Goal: Check status: Check status

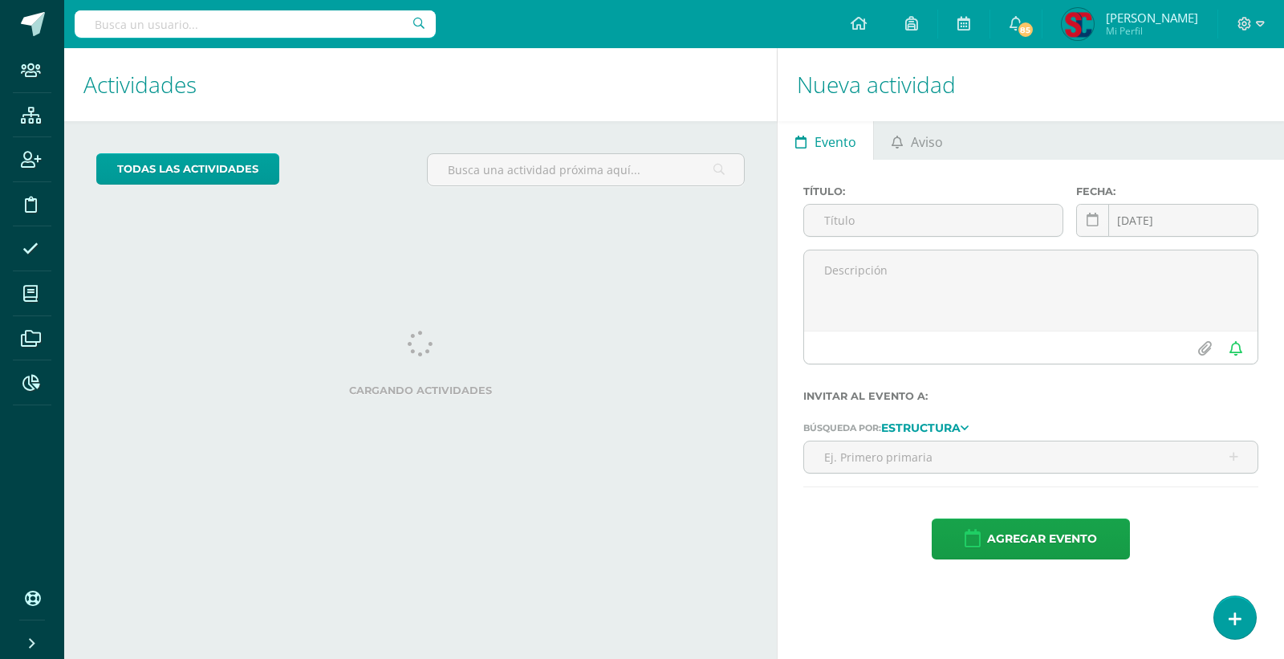
click at [375, 27] on input "text" at bounding box center [255, 23] width 361 height 27
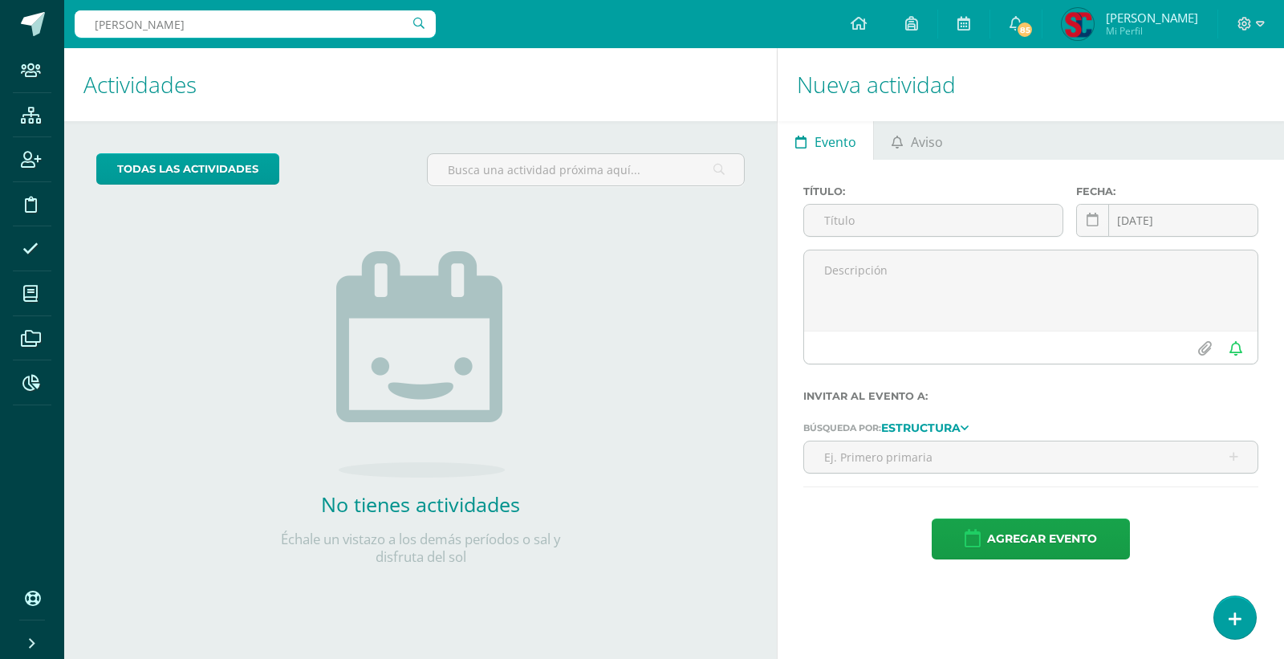
type input "maria renee perez"
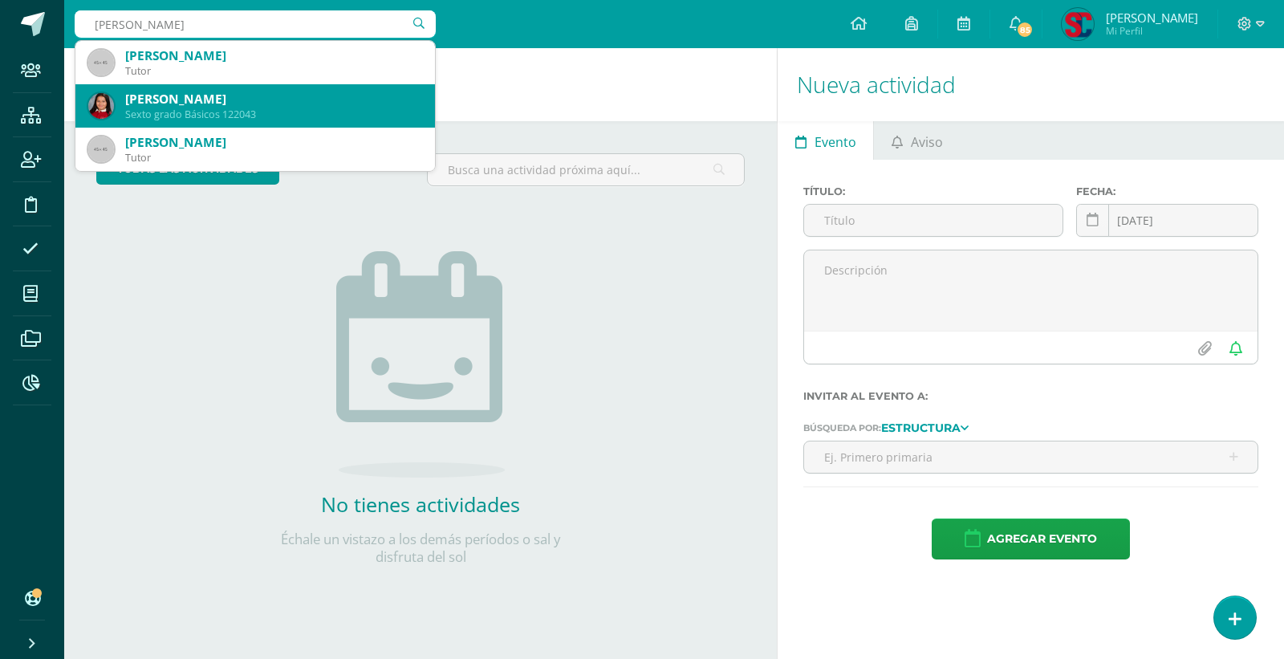
click at [274, 97] on div "[PERSON_NAME]" at bounding box center [273, 99] width 297 height 17
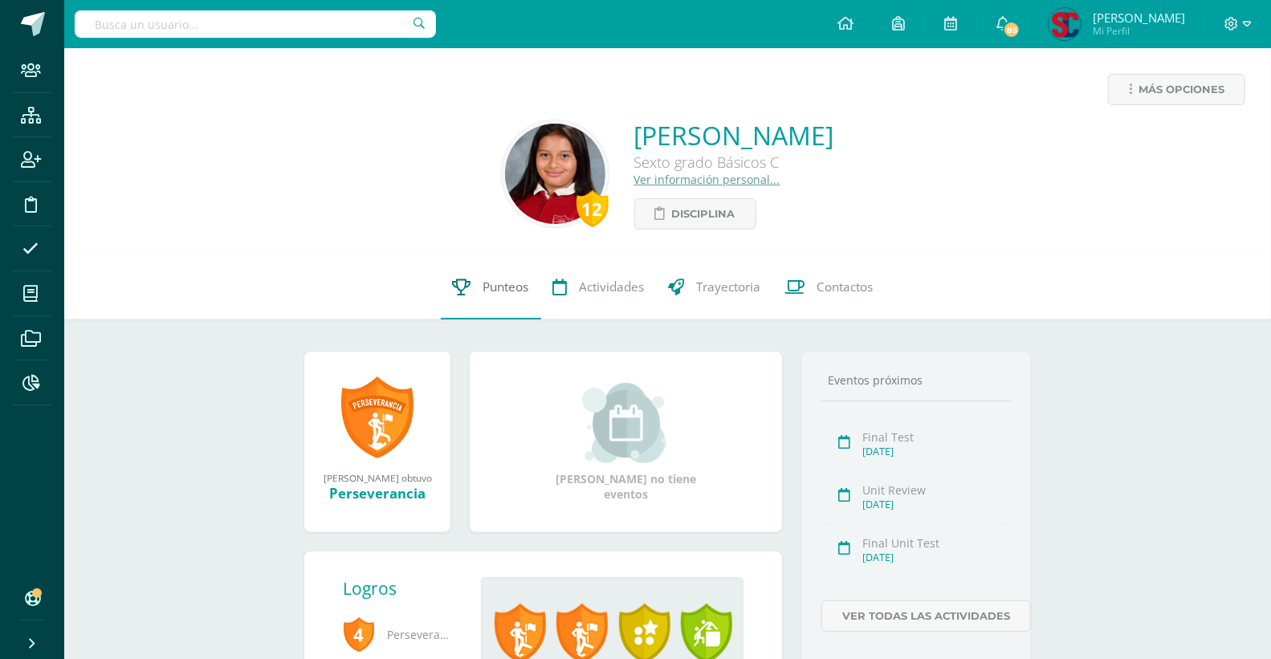
click at [512, 277] on link "Punteos" at bounding box center [491, 287] width 100 height 64
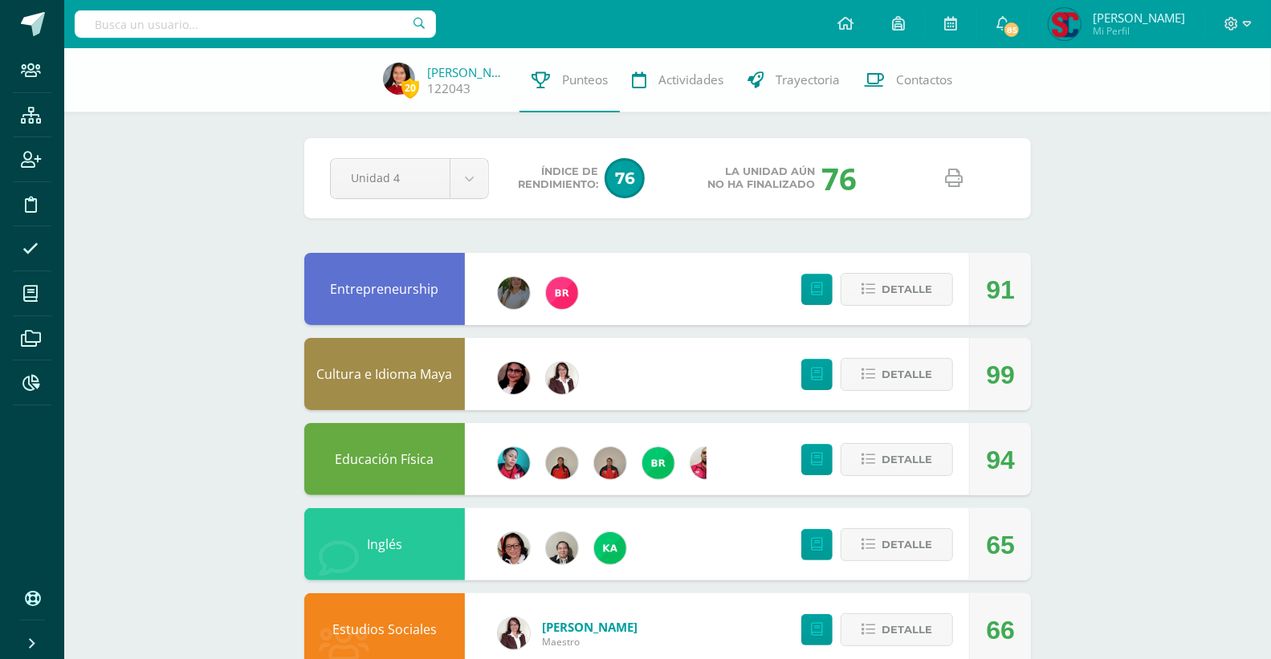
click at [958, 177] on icon at bounding box center [955, 178] width 18 height 18
